Goal: Find specific page/section: Find specific page/section

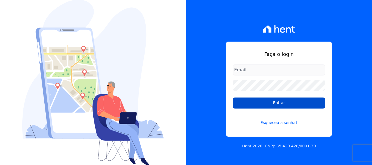
type input "[EMAIL_ADDRESS][DOMAIN_NAME]"
click at [281, 101] on input "Entrar" at bounding box center [279, 103] width 93 height 11
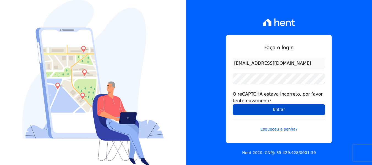
click at [270, 112] on input "Entrar" at bounding box center [279, 109] width 93 height 11
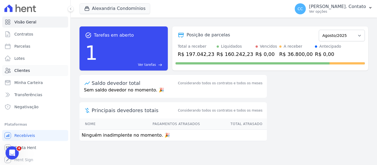
click at [17, 73] on span "Clientes" at bounding box center [21, 71] width 15 height 6
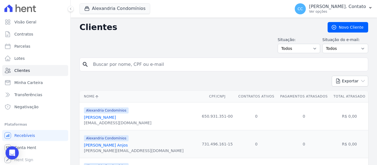
click at [123, 63] on input "search" at bounding box center [228, 64] width 276 height 11
type input "l.v.g"
